Goal: Information Seeking & Learning: Learn about a topic

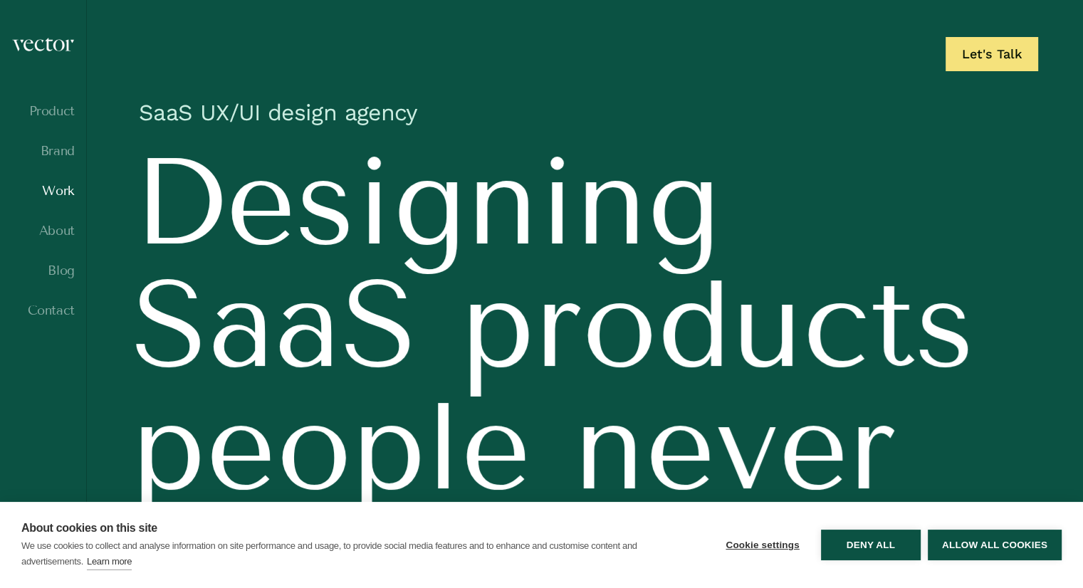
click at [56, 189] on link "Work" at bounding box center [42, 191] width 63 height 14
click at [994, 550] on button "Allow all cookies" at bounding box center [994, 545] width 134 height 31
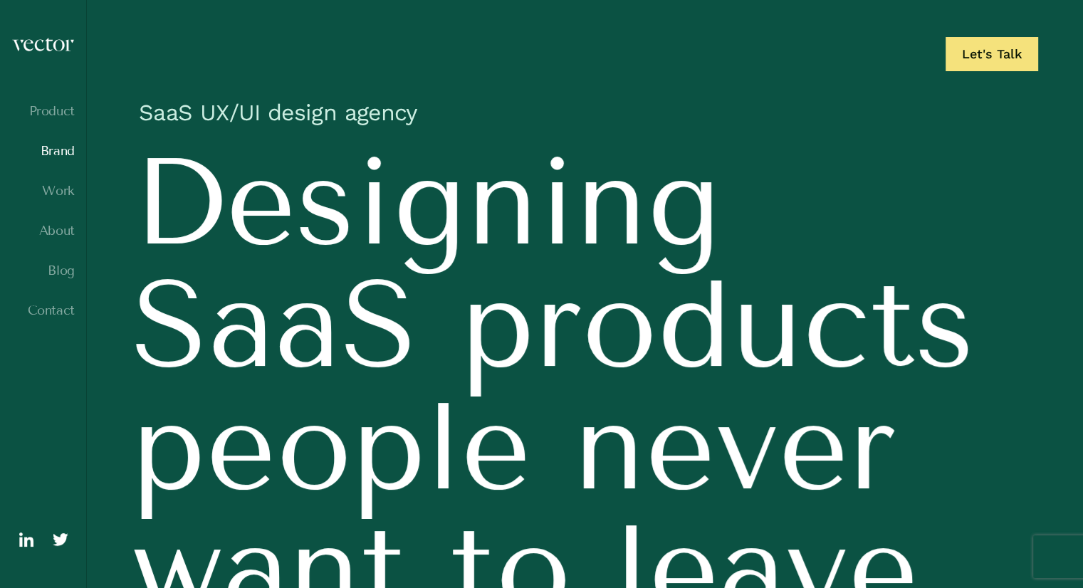
click at [57, 146] on link "Brand" at bounding box center [42, 151] width 63 height 14
click at [60, 149] on link "Brand" at bounding box center [42, 151] width 63 height 14
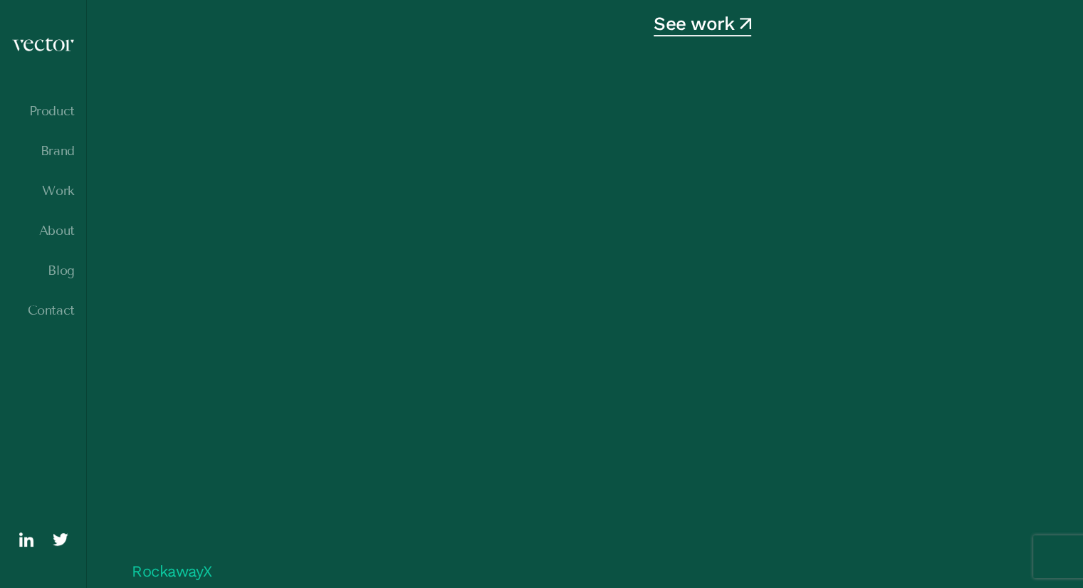
scroll to position [819, 0]
click at [54, 194] on link "Work" at bounding box center [42, 191] width 63 height 14
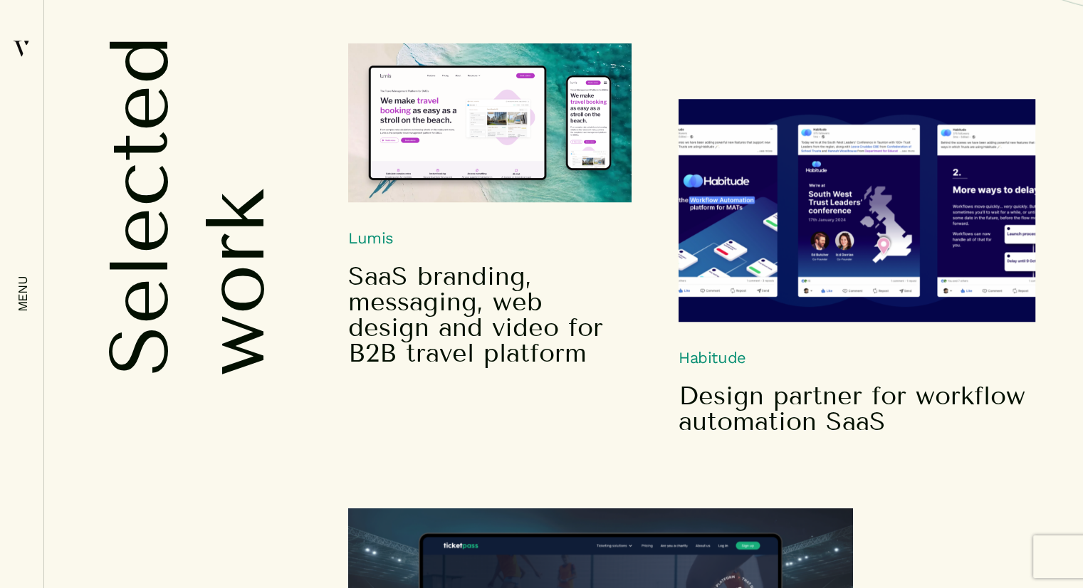
scroll to position [661, 0]
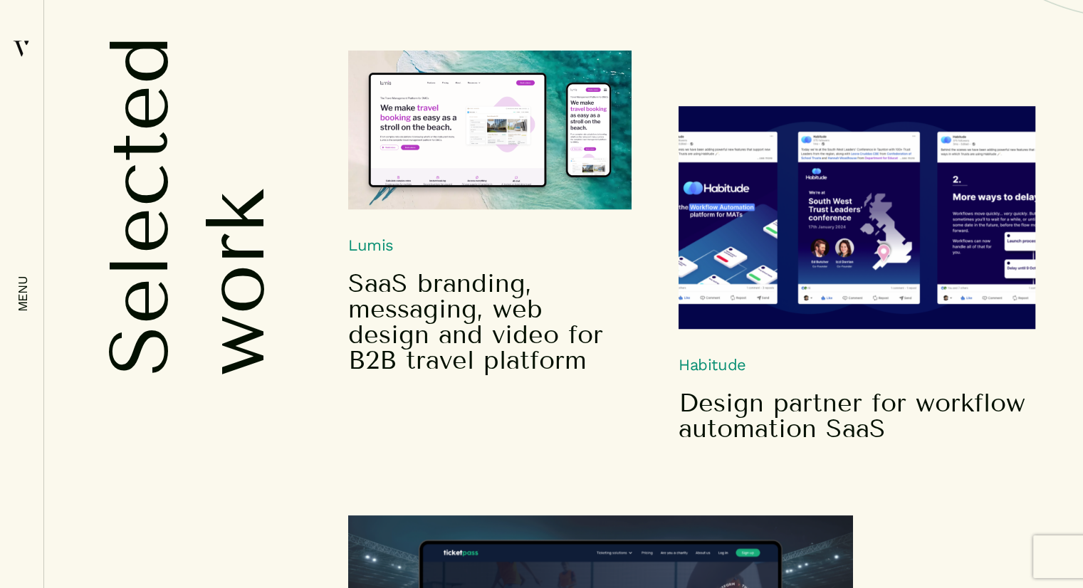
click at [851, 237] on img at bounding box center [856, 217] width 357 height 223
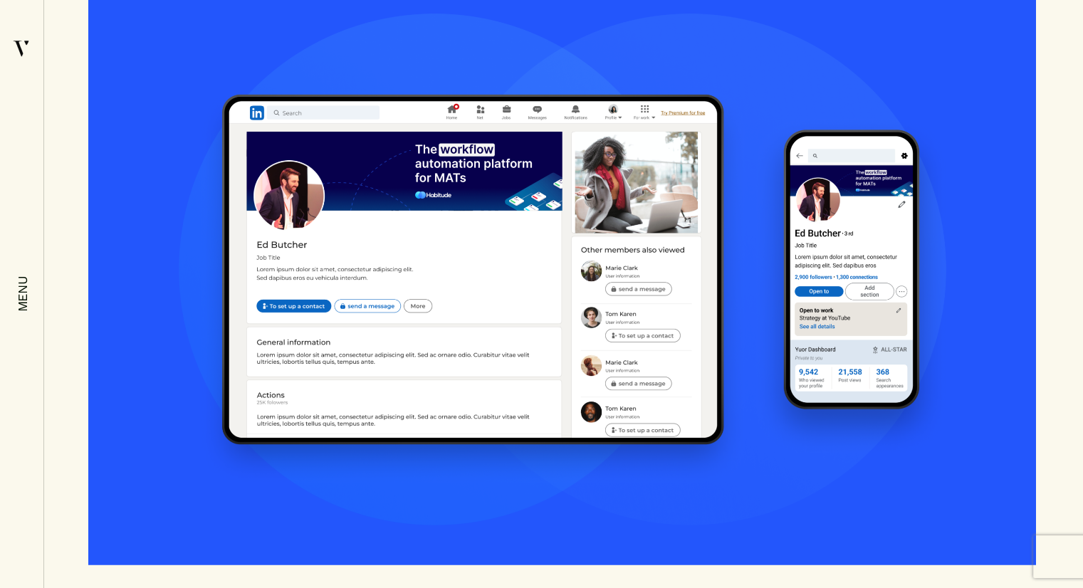
scroll to position [2935, 0]
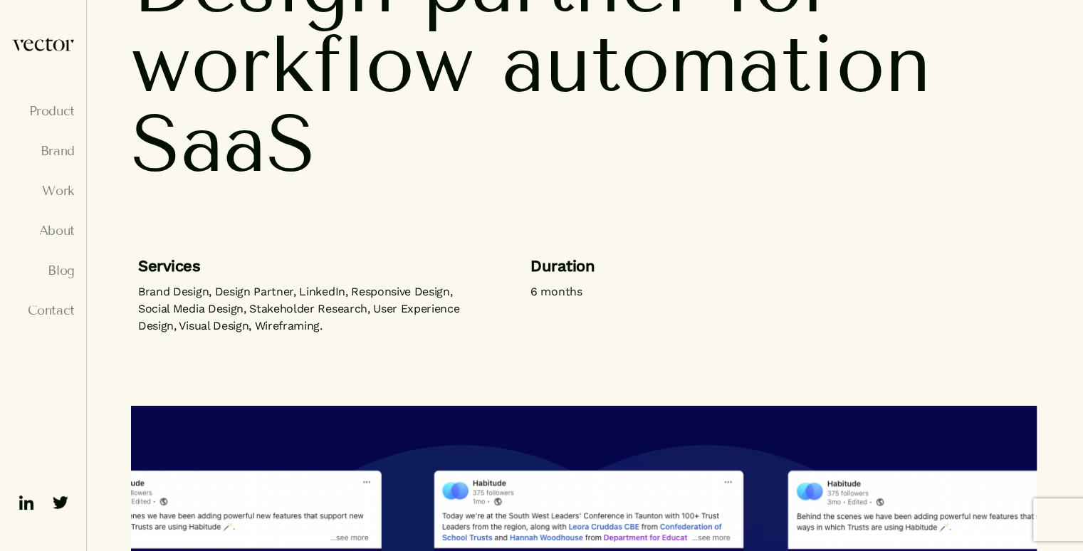
scroll to position [61, 0]
